Goal: Transaction & Acquisition: Purchase product/service

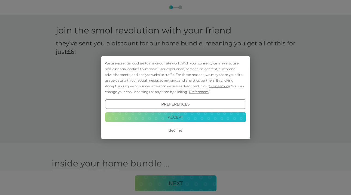
click at [193, 119] on button "Accept" at bounding box center [175, 118] width 141 height 10
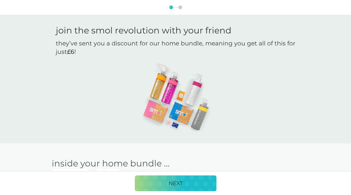
click at [181, 181] on p "NEXT" at bounding box center [176, 183] width 14 height 9
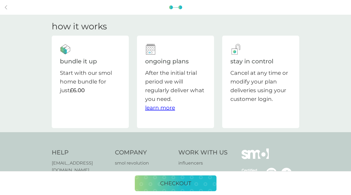
click at [181, 181] on p "checkout" at bounding box center [175, 183] width 31 height 9
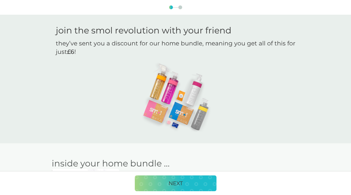
click at [164, 187] on div "NEXT" at bounding box center [175, 183] width 71 height 9
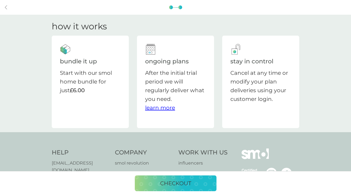
click at [167, 184] on p "checkout" at bounding box center [175, 183] width 31 height 9
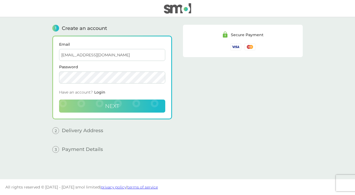
click at [113, 106] on span "Next" at bounding box center [112, 106] width 14 height 7
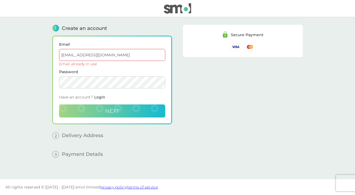
click at [74, 55] on input "[EMAIL_ADDRESS][DOMAIN_NAME]" at bounding box center [112, 55] width 106 height 12
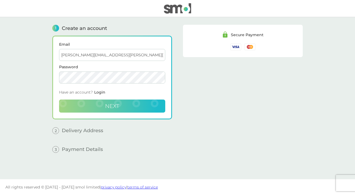
type input "[PERSON_NAME][EMAIL_ADDRESS][PERSON_NAME][DOMAIN_NAME]"
click at [105, 106] on span "Next" at bounding box center [112, 106] width 14 height 7
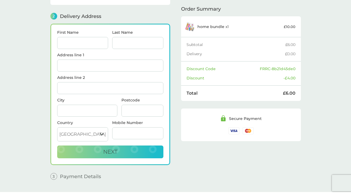
scroll to position [67, 0]
